Goal: Navigation & Orientation: Find specific page/section

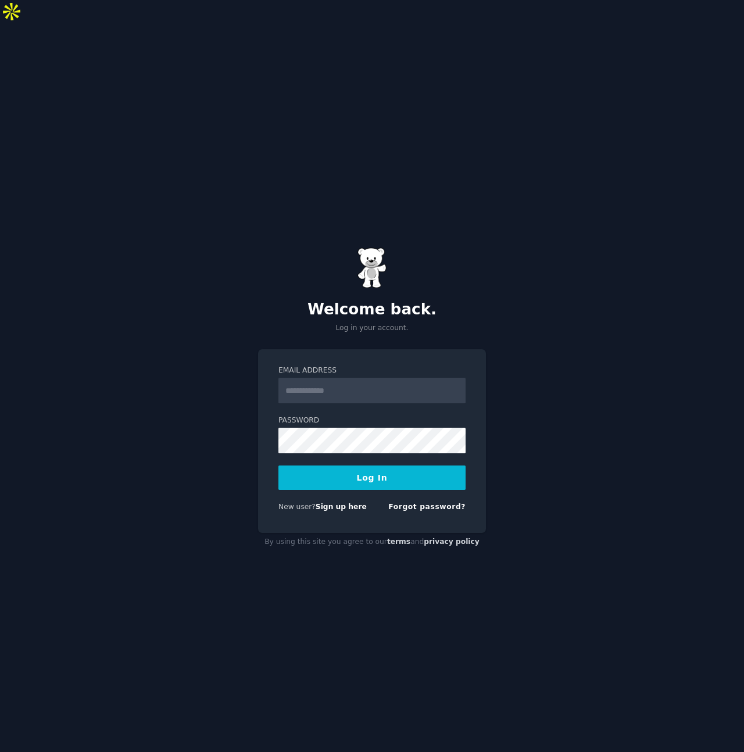
type input "**********"
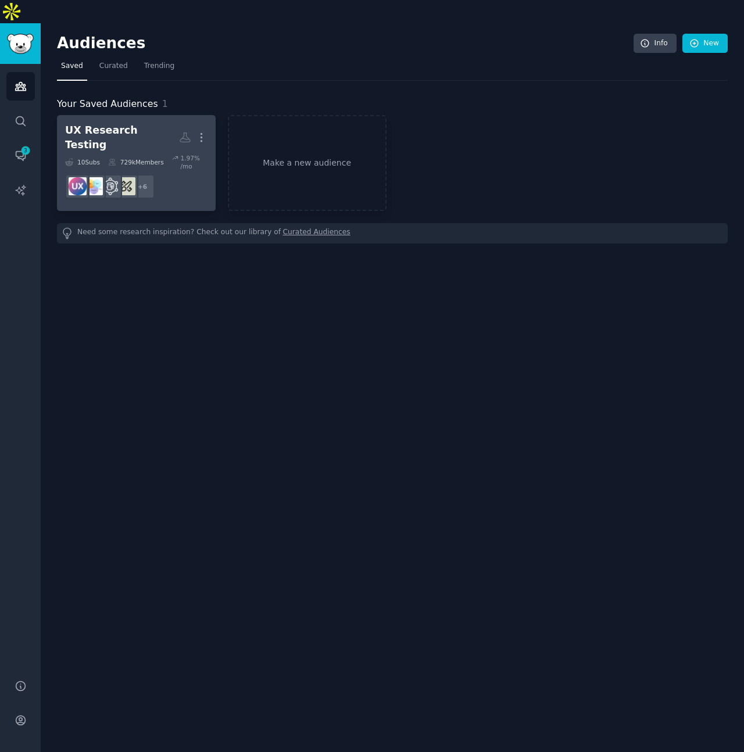
click at [198, 170] on dd "+ 6" at bounding box center [136, 186] width 142 height 33
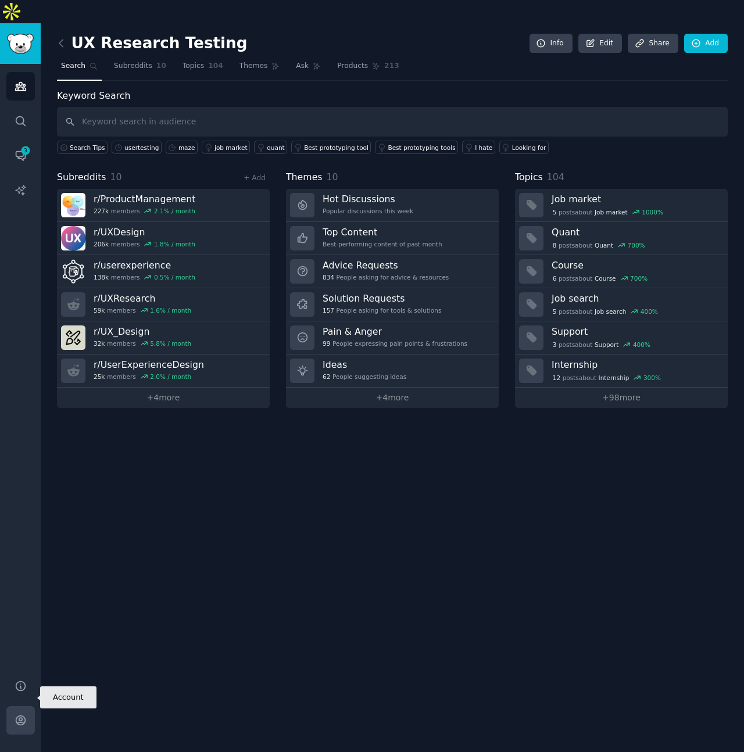
click at [24, 716] on icon "Sidebar" at bounding box center [20, 720] width 9 height 9
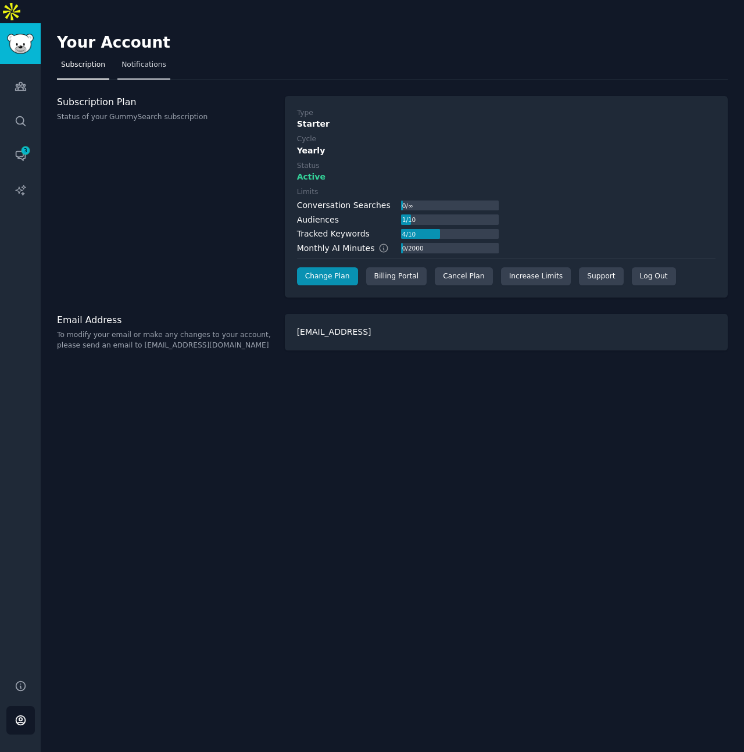
click at [144, 56] on link "Notifications" at bounding box center [143, 68] width 53 height 24
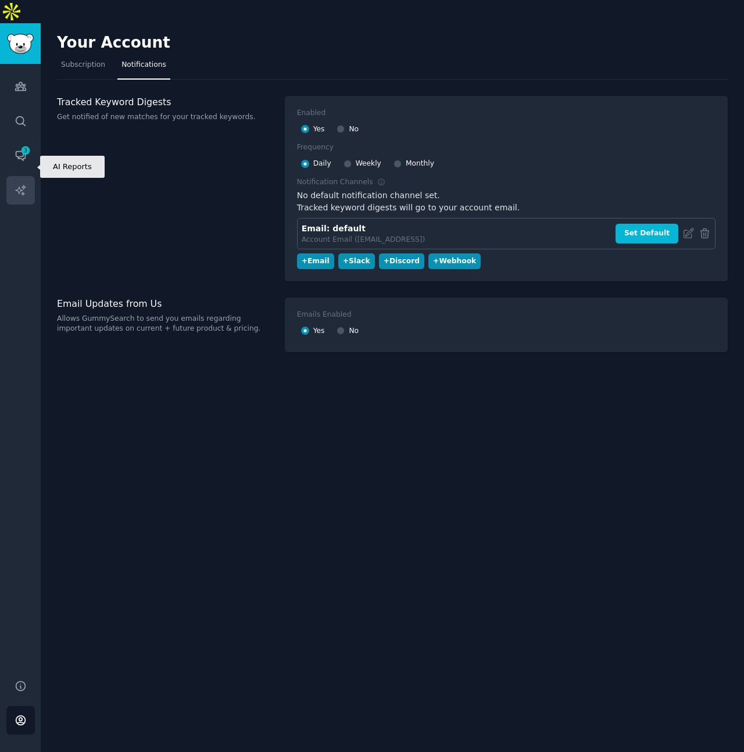
click at [20, 185] on icon "Sidebar" at bounding box center [20, 190] width 10 height 10
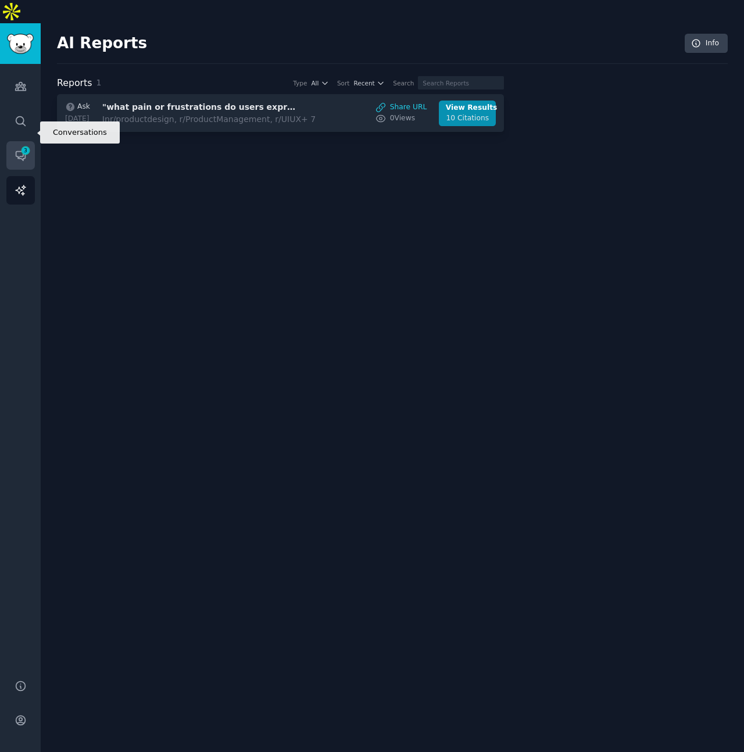
click at [24, 141] on link "Conversations 3" at bounding box center [20, 155] width 28 height 28
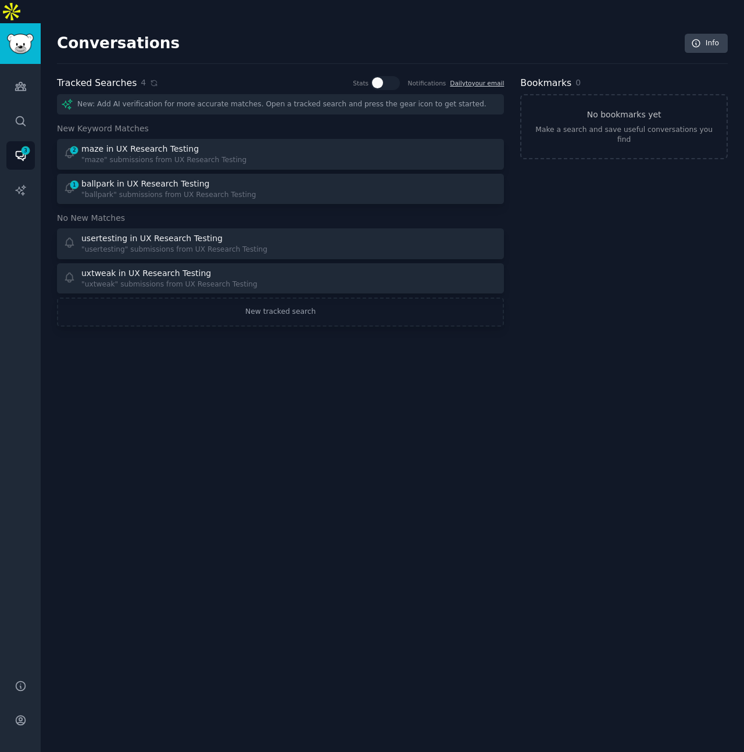
click at [99, 347] on div "Conversations Info Tracked Searches 4 Stats Notifications Daily to your email N…" at bounding box center [393, 399] width 704 height 752
click at [22, 83] on icon "Sidebar" at bounding box center [20, 87] width 10 height 8
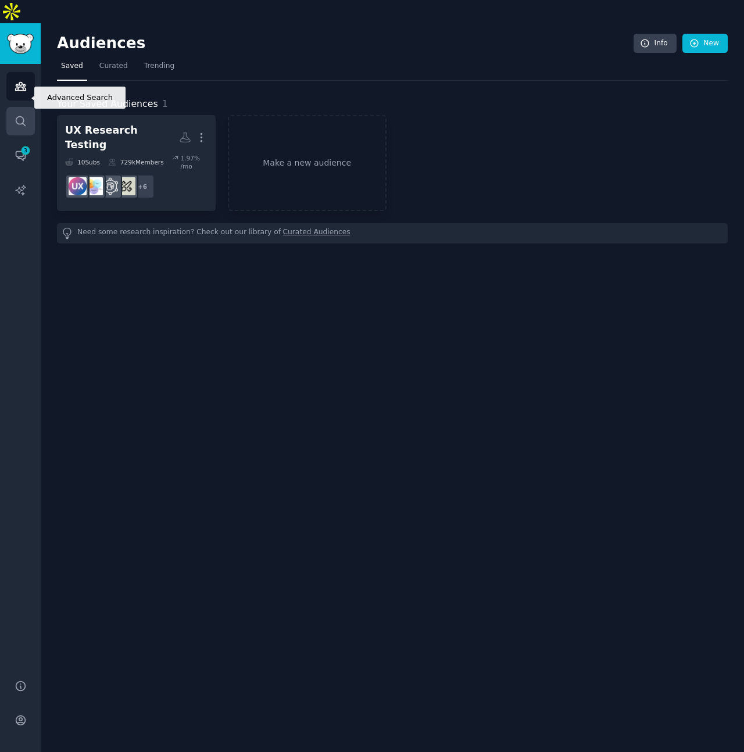
click at [20, 115] on icon "Sidebar" at bounding box center [21, 121] width 12 height 12
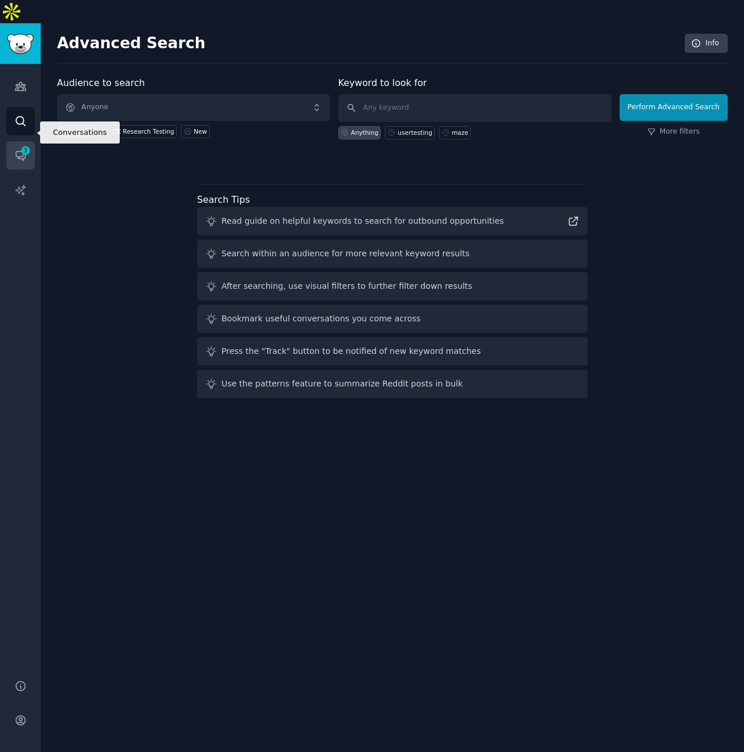
click at [17, 141] on link "Conversations 3" at bounding box center [20, 155] width 28 height 28
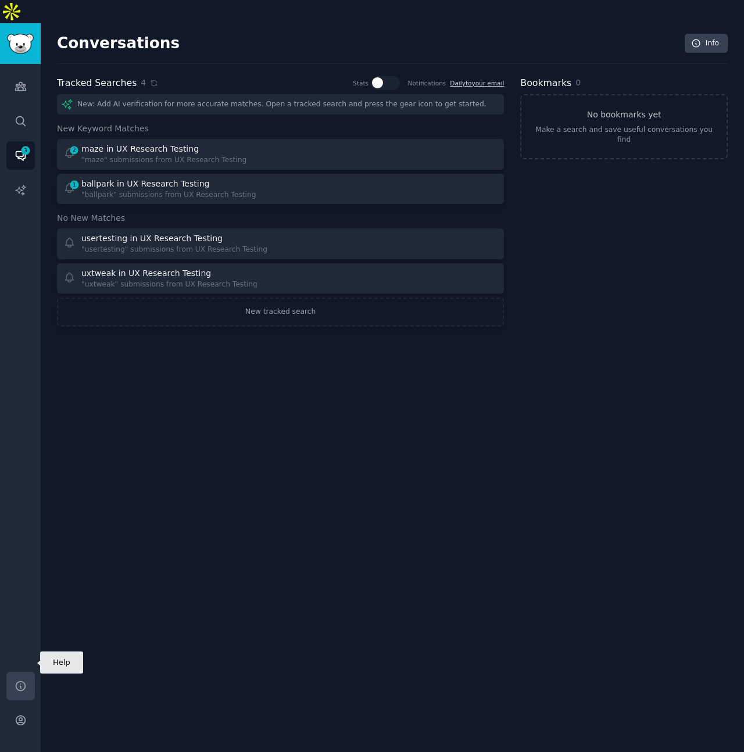
click at [26, 672] on link "Help" at bounding box center [20, 686] width 28 height 28
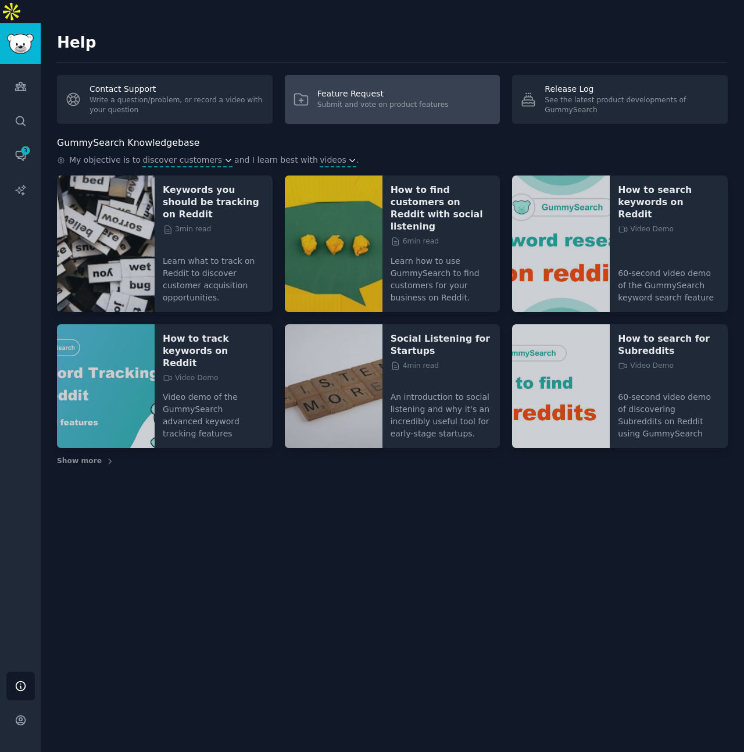
click at [395, 88] on div "Feature Request" at bounding box center [382, 94] width 131 height 12
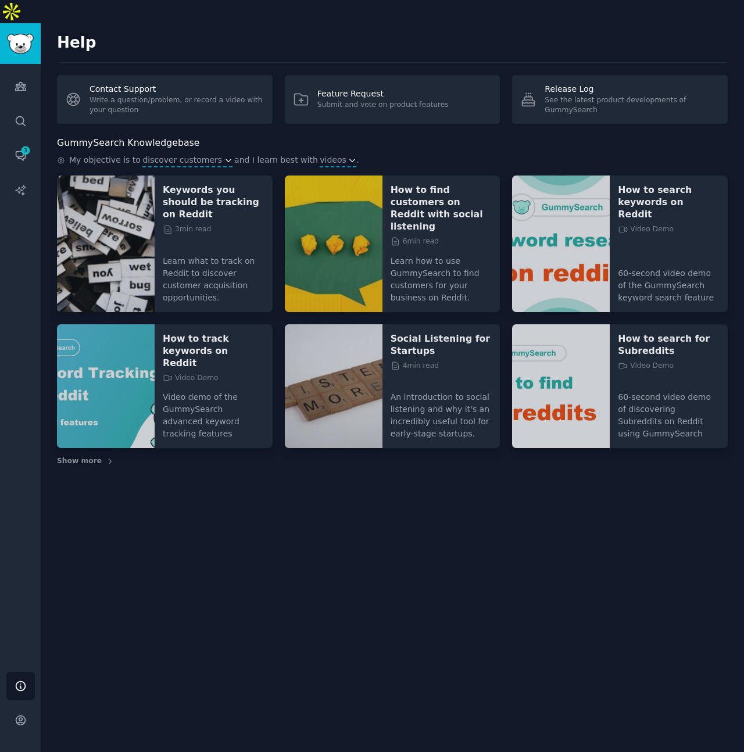
click at [254, 479] on div "Help Contact Support Write a question/problem, or record a video with your ques…" at bounding box center [393, 399] width 704 height 752
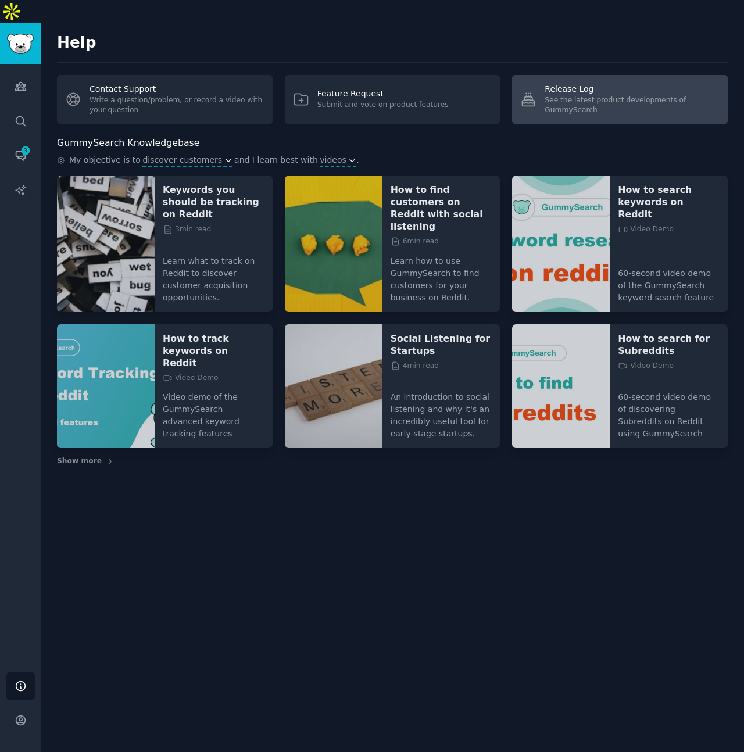
click at [612, 95] on div "See the latest product developments of GummySearch" at bounding box center [632, 105] width 175 height 20
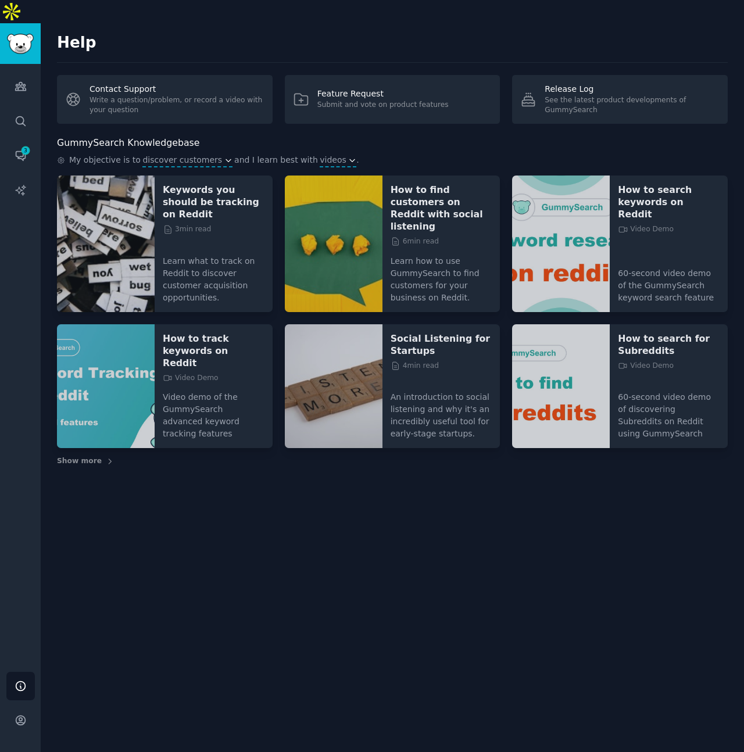
click at [383, 549] on div "Help Contact Support Write a question/problem, or record a video with your ques…" at bounding box center [393, 399] width 704 height 752
click at [29, 706] on link "Account" at bounding box center [20, 720] width 28 height 28
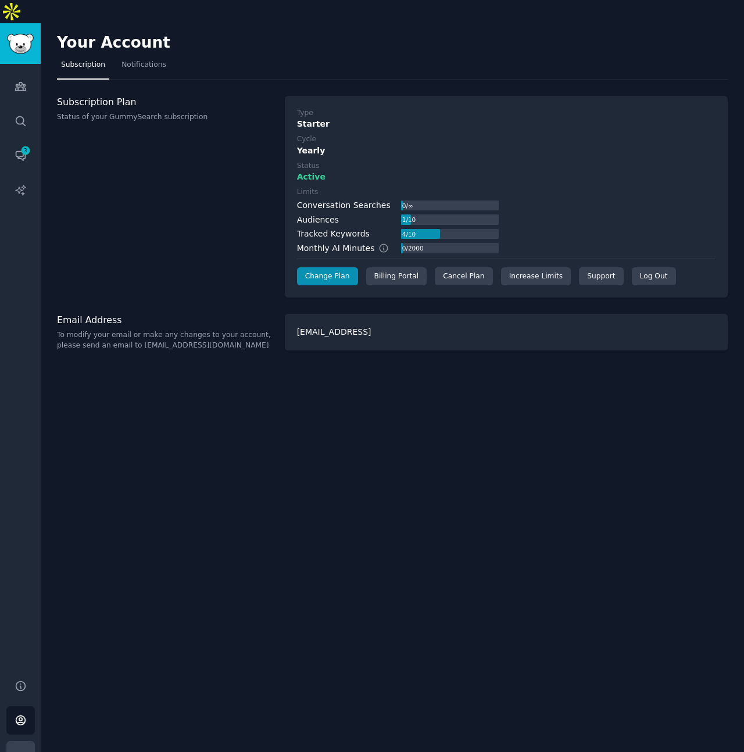
click at [25, 749] on icon "Sidebar" at bounding box center [21, 755] width 12 height 12
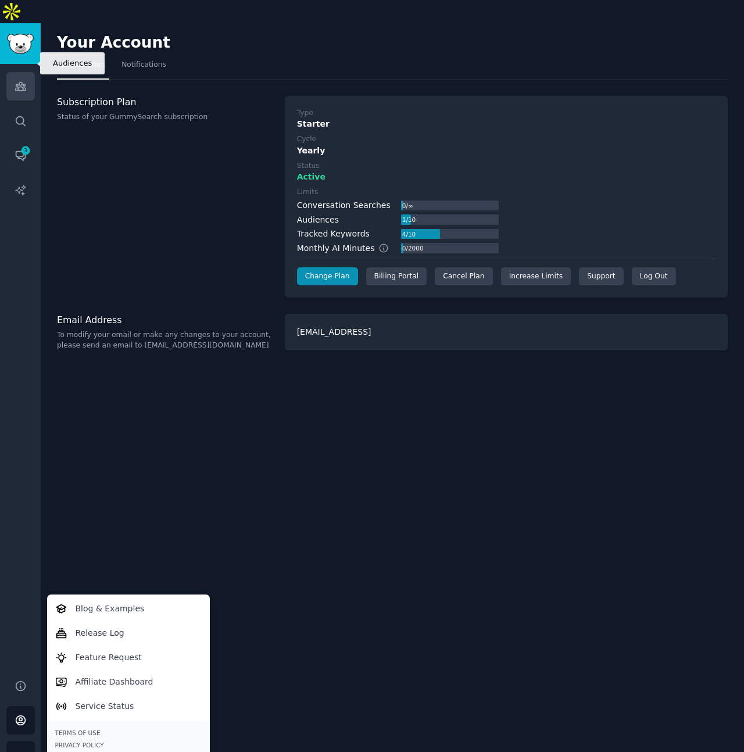
click at [30, 72] on link "Audiences" at bounding box center [20, 86] width 28 height 28
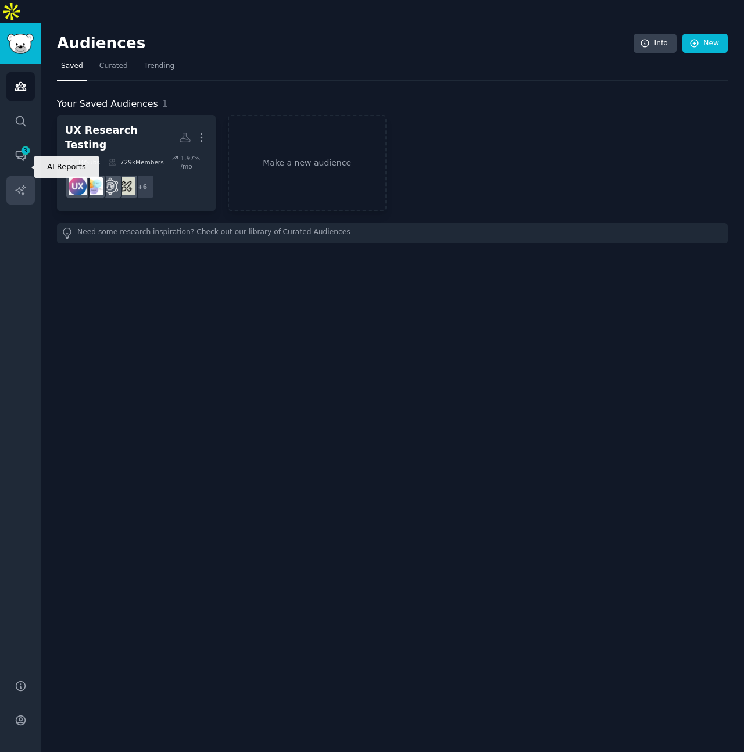
click at [19, 185] on icon "Sidebar" at bounding box center [20, 190] width 10 height 10
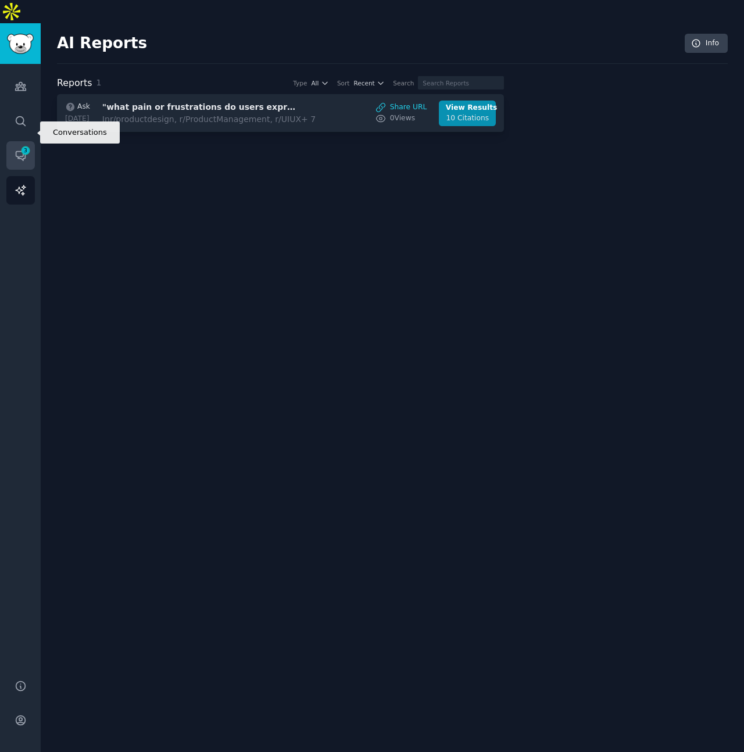
click at [16, 141] on link "Conversations 3" at bounding box center [20, 155] width 28 height 28
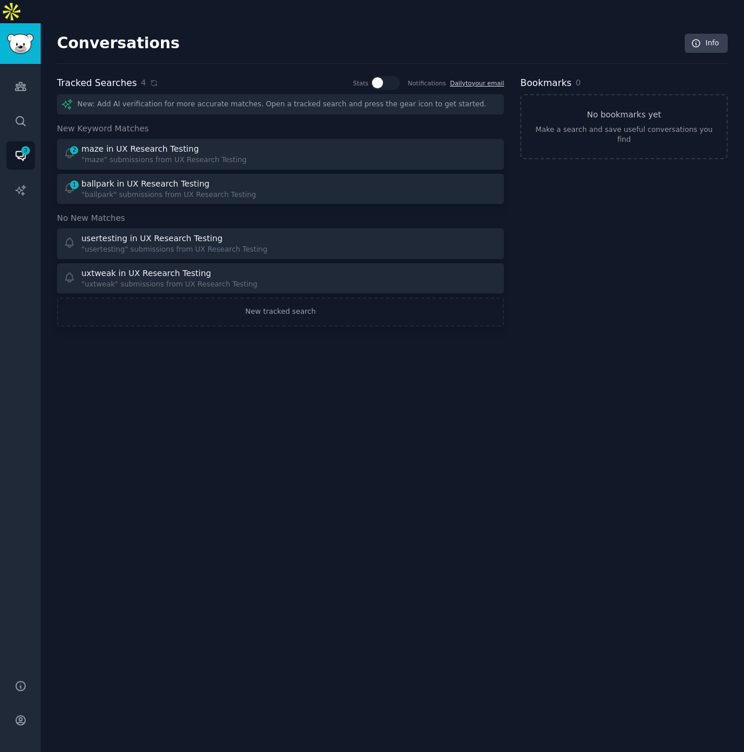
click at [201, 373] on div "Conversations Info Tracked Searches 4 Stats Notifications Daily to your email N…" at bounding box center [393, 399] width 704 height 752
click at [480, 80] on link "Daily to your email" at bounding box center [477, 83] width 54 height 7
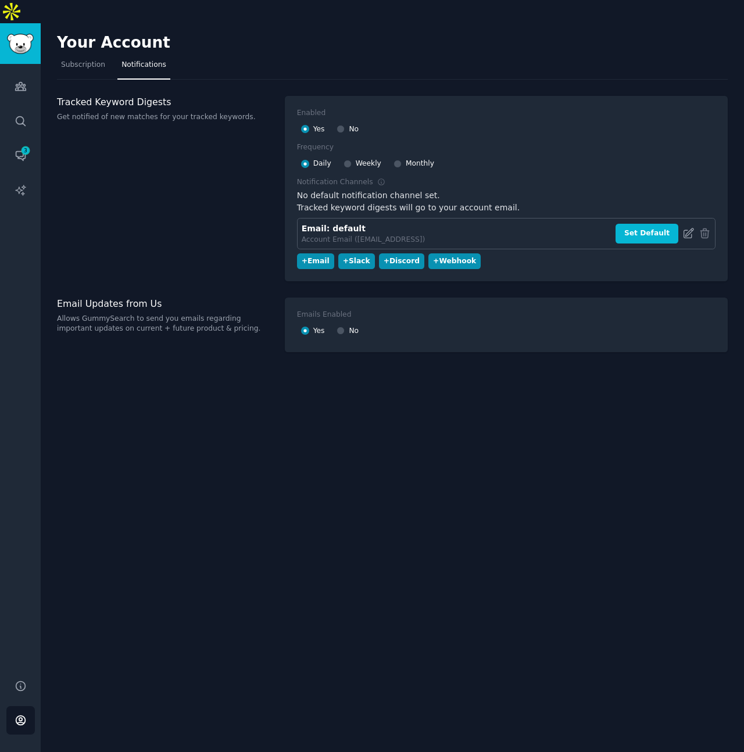
click at [688, 227] on icon at bounding box center [689, 233] width 12 height 12
click at [18, 80] on icon "Sidebar" at bounding box center [21, 86] width 12 height 12
